Goal: Information Seeking & Learning: Learn about a topic

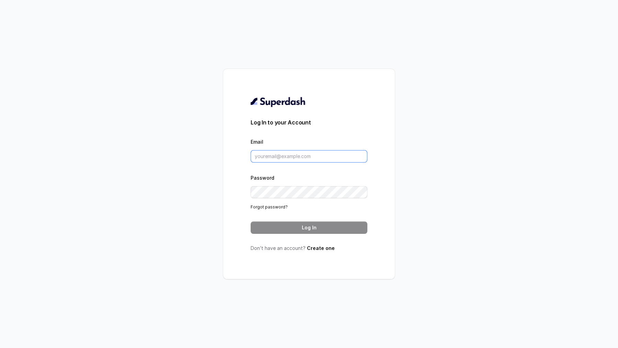
click at [299, 156] on input "Email" at bounding box center [309, 156] width 117 height 12
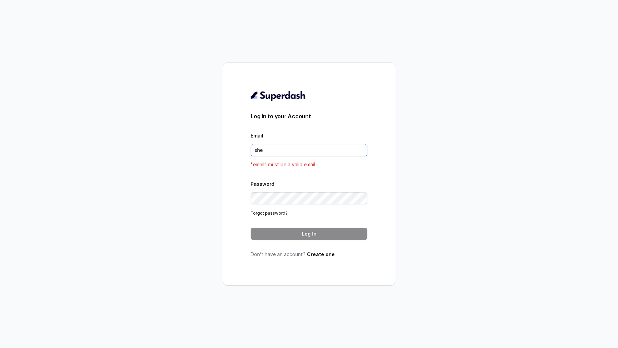
type input "[EMAIL_ADDRESS][DOMAIN_NAME]"
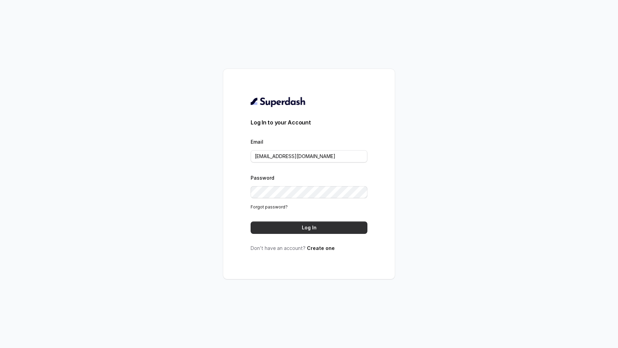
click at [334, 231] on button "Log In" at bounding box center [309, 228] width 117 height 12
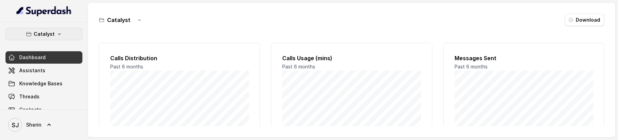
click at [45, 36] on p "Catalyst" at bounding box center [44, 34] width 21 height 8
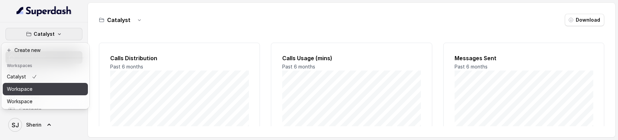
click at [37, 87] on button "Workspace" at bounding box center [45, 89] width 85 height 12
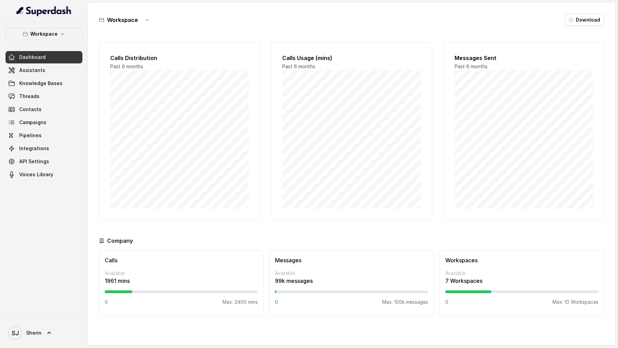
click at [36, 35] on p "Workspace" at bounding box center [43, 34] width 27 height 8
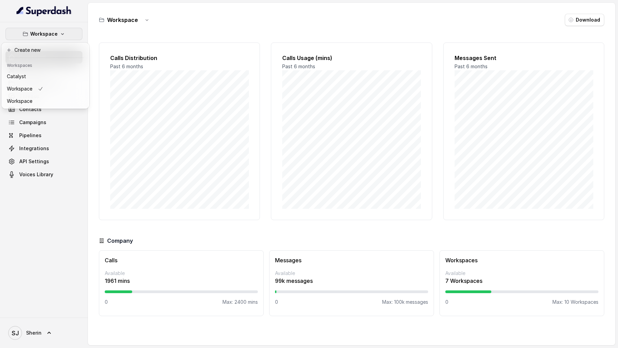
click at [121, 103] on div "Workspace Dashboard Assistants Knowledge Bases Threads Contacts Campaigns Pipel…" at bounding box center [309, 174] width 618 height 348
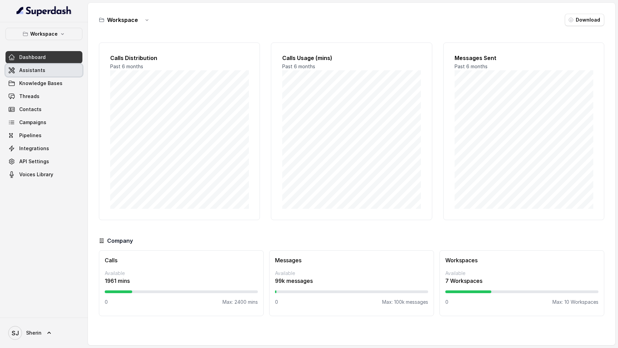
click at [49, 68] on link "Assistants" at bounding box center [43, 70] width 77 height 12
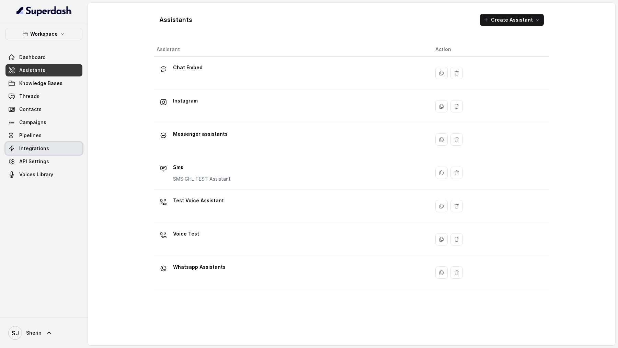
click at [36, 139] on span "Integrations" at bounding box center [34, 148] width 30 height 7
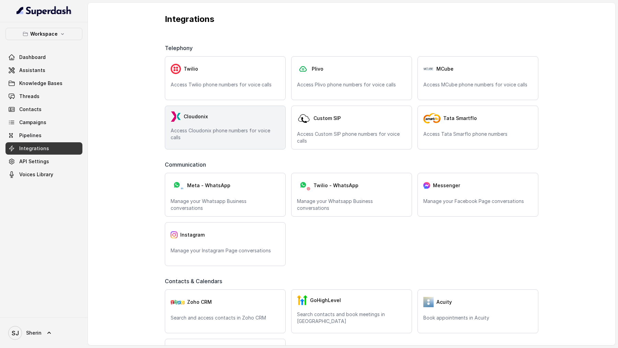
click at [249, 139] on div "Cloudonix Access Cloudonix phone numbers for voice calls" at bounding box center [225, 128] width 121 height 44
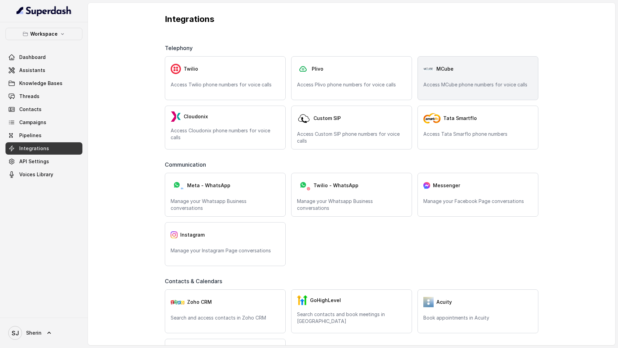
click at [487, 72] on div "MCube" at bounding box center [477, 69] width 109 height 14
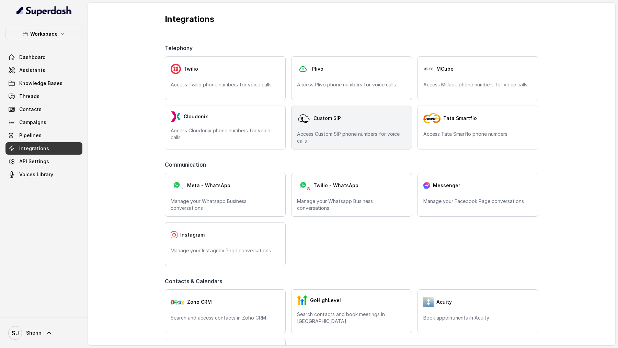
click at [369, 131] on p "Access Custom SIP phone numbers for voice calls" at bounding box center [351, 138] width 109 height 14
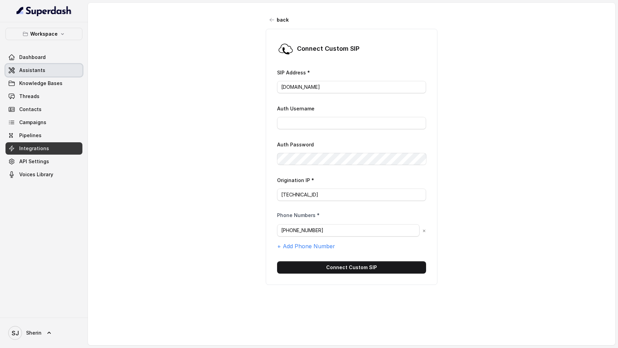
click at [54, 73] on link "Assistants" at bounding box center [43, 70] width 77 height 12
